Goal: Transaction & Acquisition: Purchase product/service

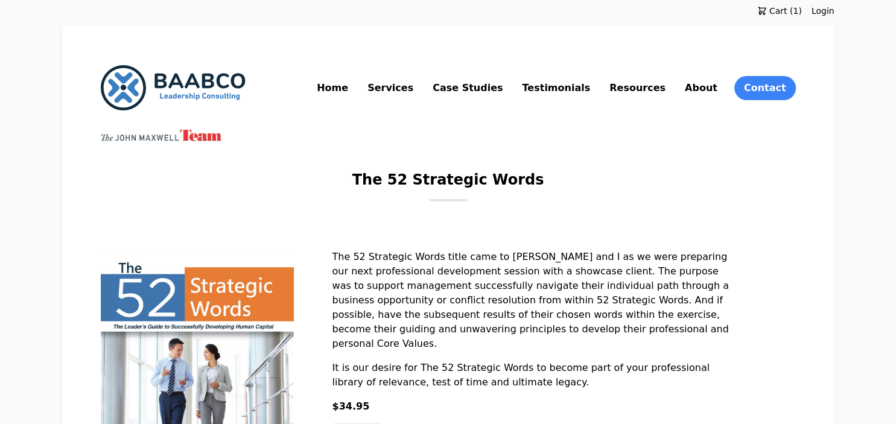
click at [721, 308] on div "**********" at bounding box center [448, 407] width 695 height 315
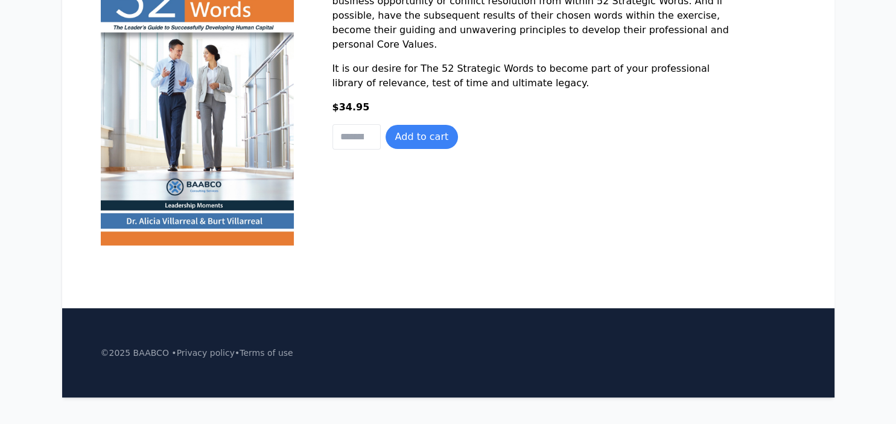
scroll to position [311, 0]
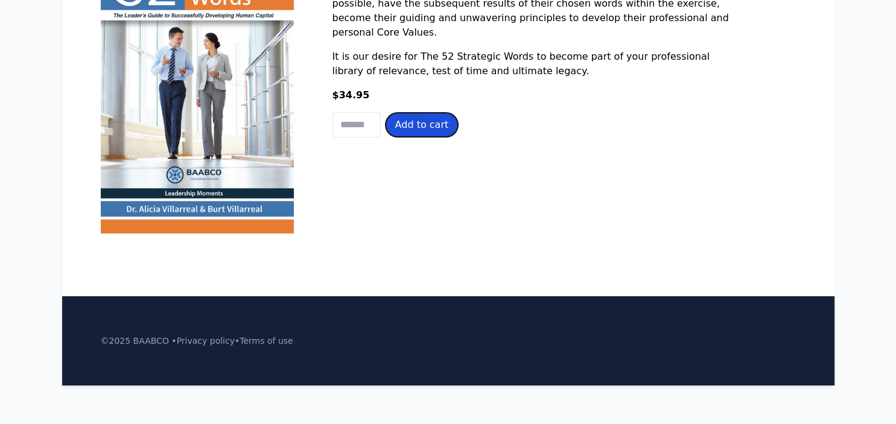
click at [429, 129] on button "Add to cart" at bounding box center [422, 125] width 73 height 24
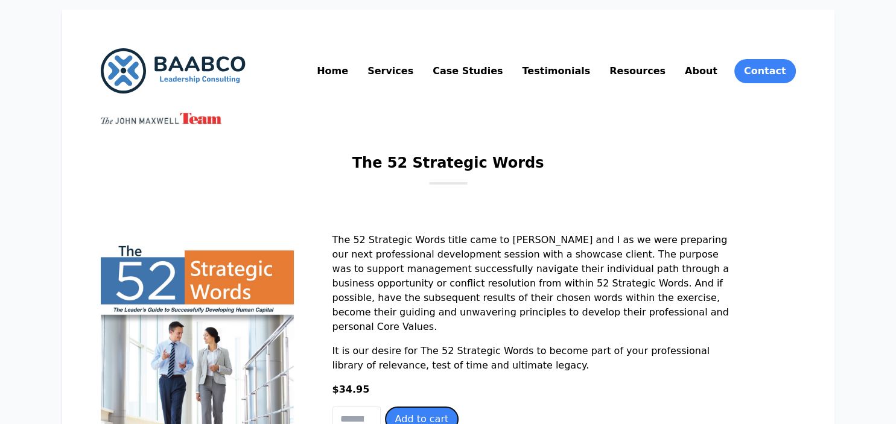
scroll to position [0, 0]
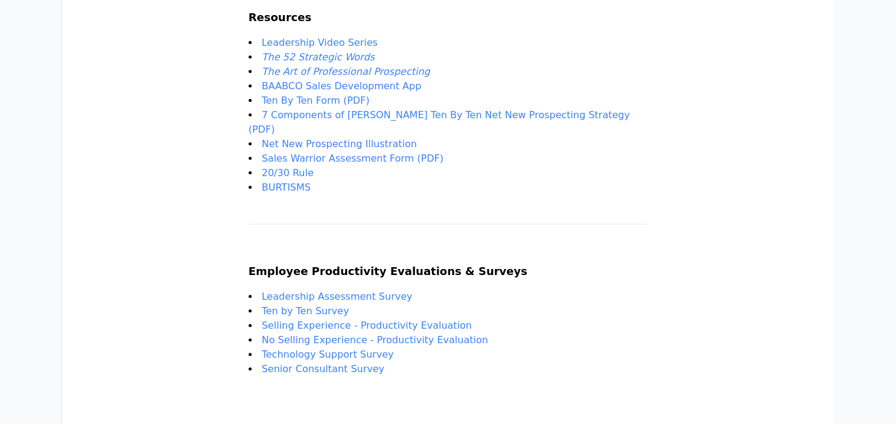
scroll to position [255, 0]
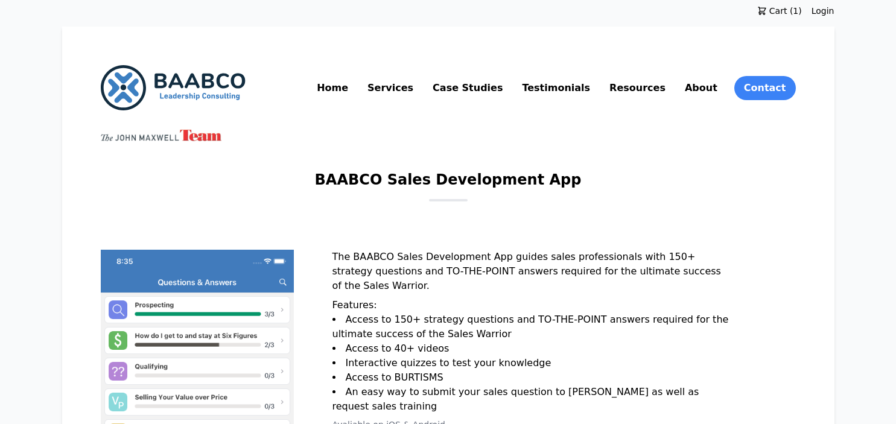
scroll to position [127, 0]
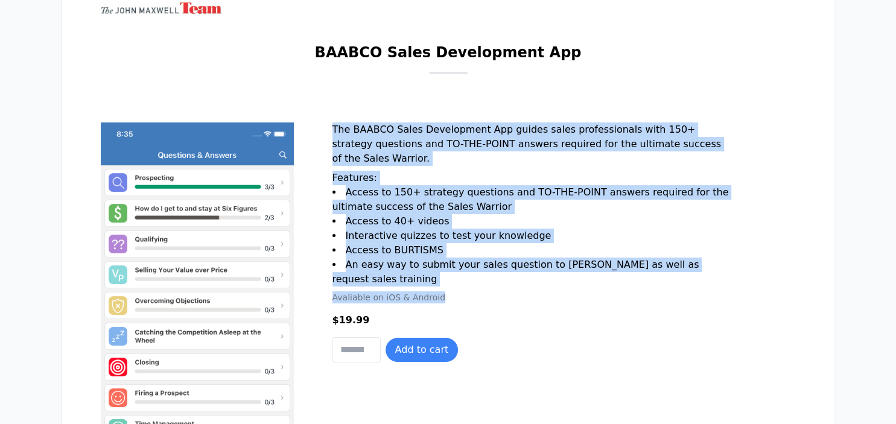
drag, startPoint x: 333, startPoint y: 127, endPoint x: 456, endPoint y: 298, distance: 210.6
click at [456, 298] on div "The BAABCO Sales Development App guides sales professionals with 150+ strategy …" at bounding box center [533, 218] width 400 height 191
copy div "The BAABCO Sales Development App guides sales professionals with 150+ strategy …"
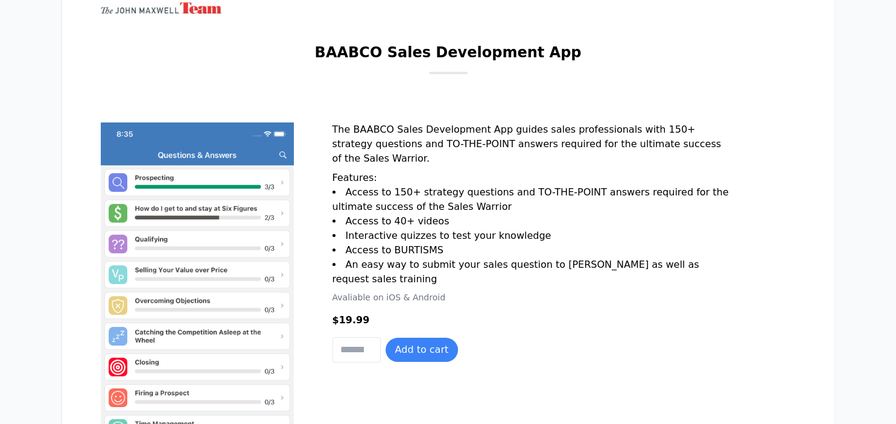
click at [697, 155] on div "**********" at bounding box center [448, 342] width 695 height 438
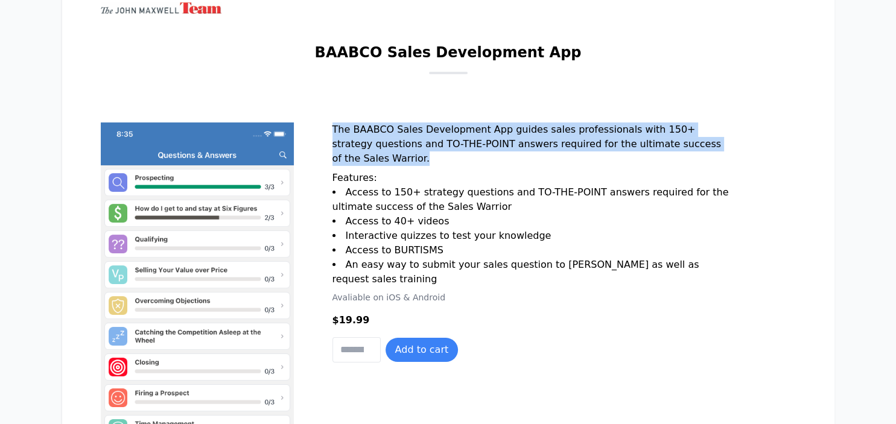
drag, startPoint x: 334, startPoint y: 126, endPoint x: 655, endPoint y: 160, distance: 322.3
click at [655, 160] on p "The BAABCO Sales Development App guides sales professionals with 150+ strategy …" at bounding box center [533, 147] width 400 height 48
copy p "The BAABCO Sales Development App guides sales professionals with 150+ strategy …"
click at [425, 347] on button "Add to cart" at bounding box center [422, 350] width 73 height 24
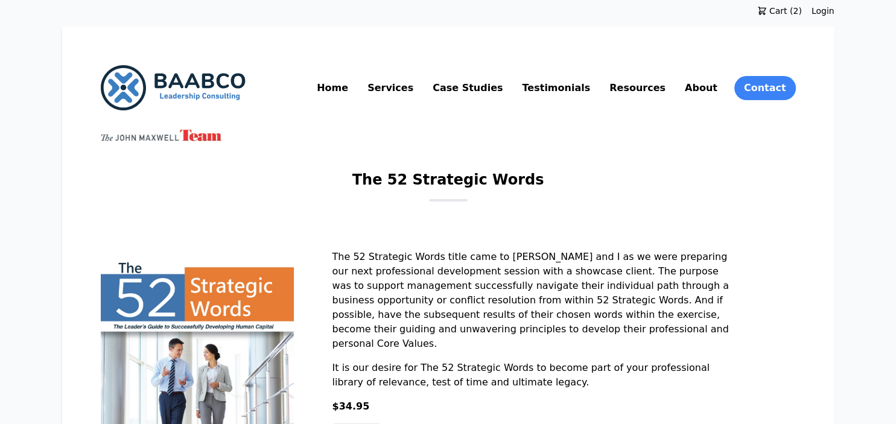
click at [794, 6] on span "Cart (2)" at bounding box center [784, 11] width 35 height 12
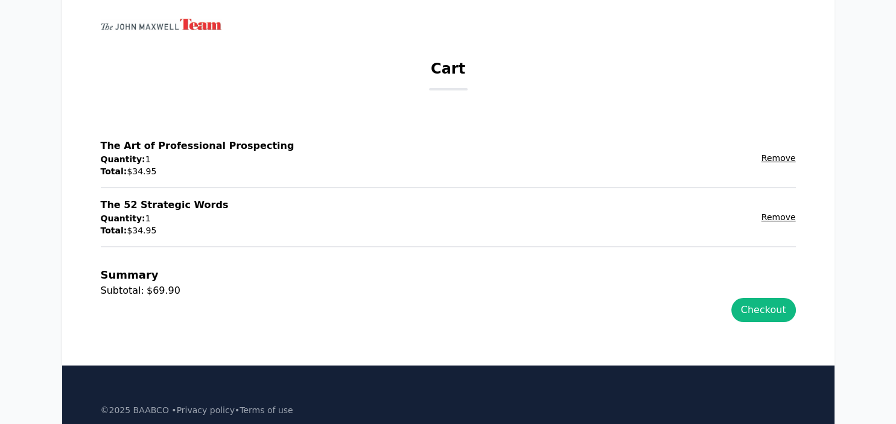
scroll to position [179, 0]
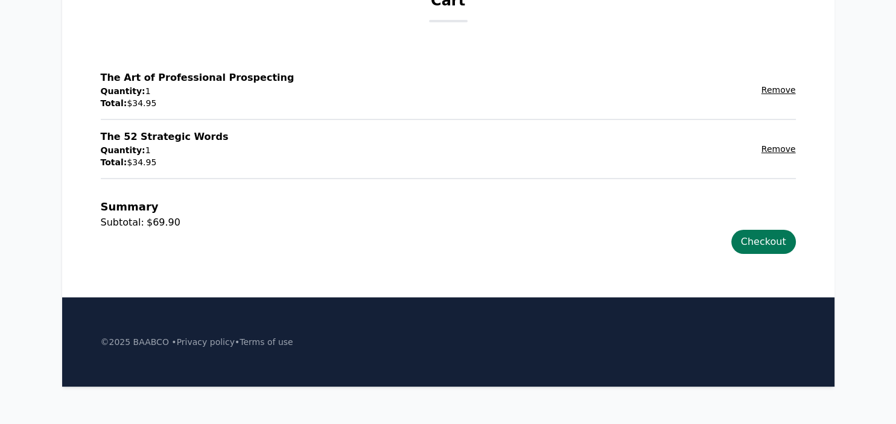
click at [773, 241] on link "Checkout" at bounding box center [764, 242] width 65 height 24
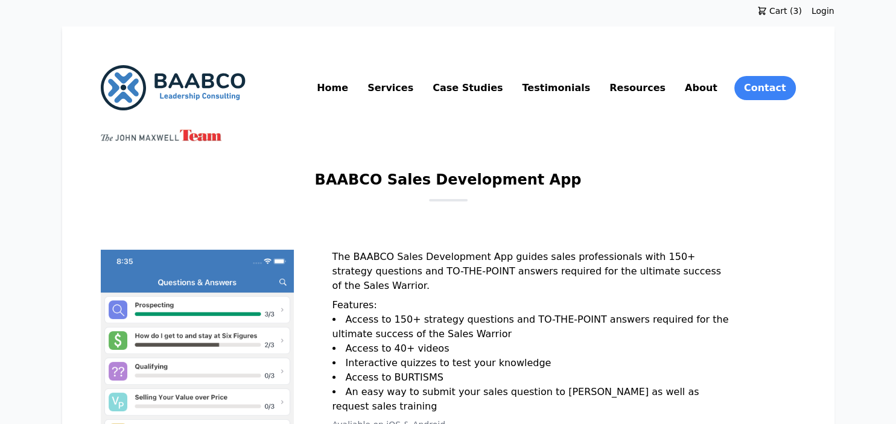
click at [822, 8] on link "Login" at bounding box center [823, 11] width 23 height 12
